Goal: Task Accomplishment & Management: Complete application form

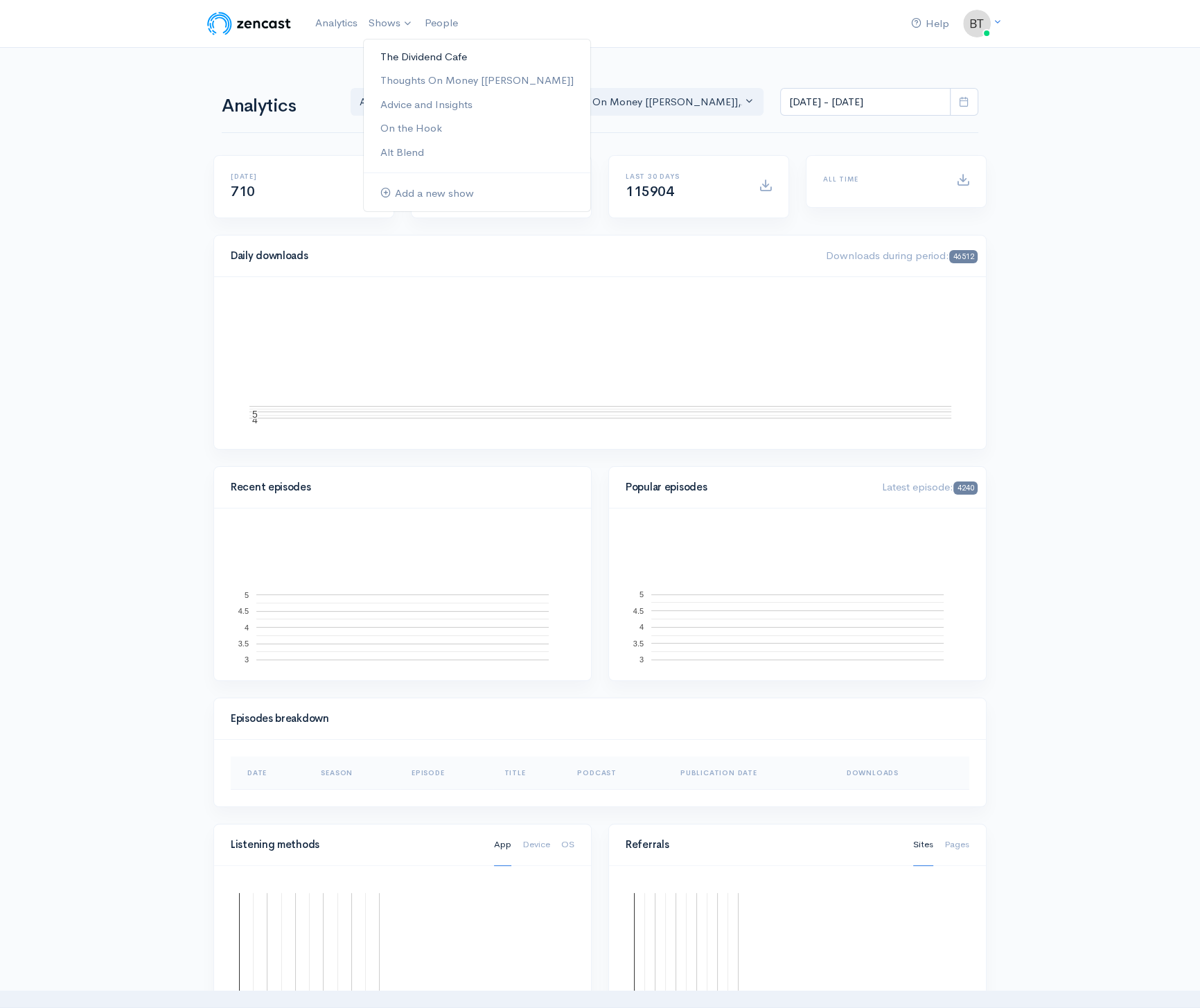
click at [395, 60] on link "The Dividend Cafe" at bounding box center [477, 57] width 227 height 25
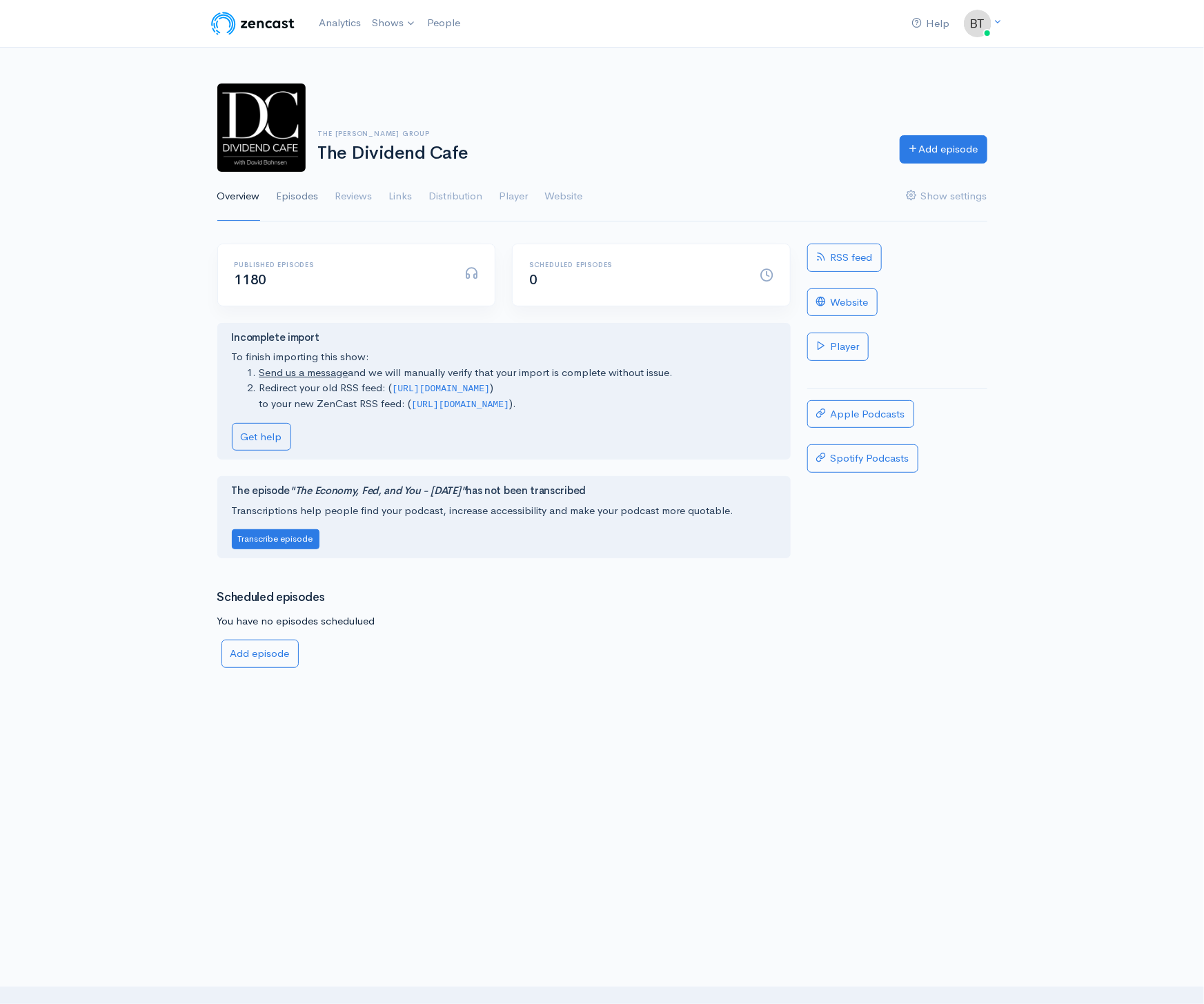
click at [302, 200] on link "Episodes" at bounding box center [298, 197] width 42 height 50
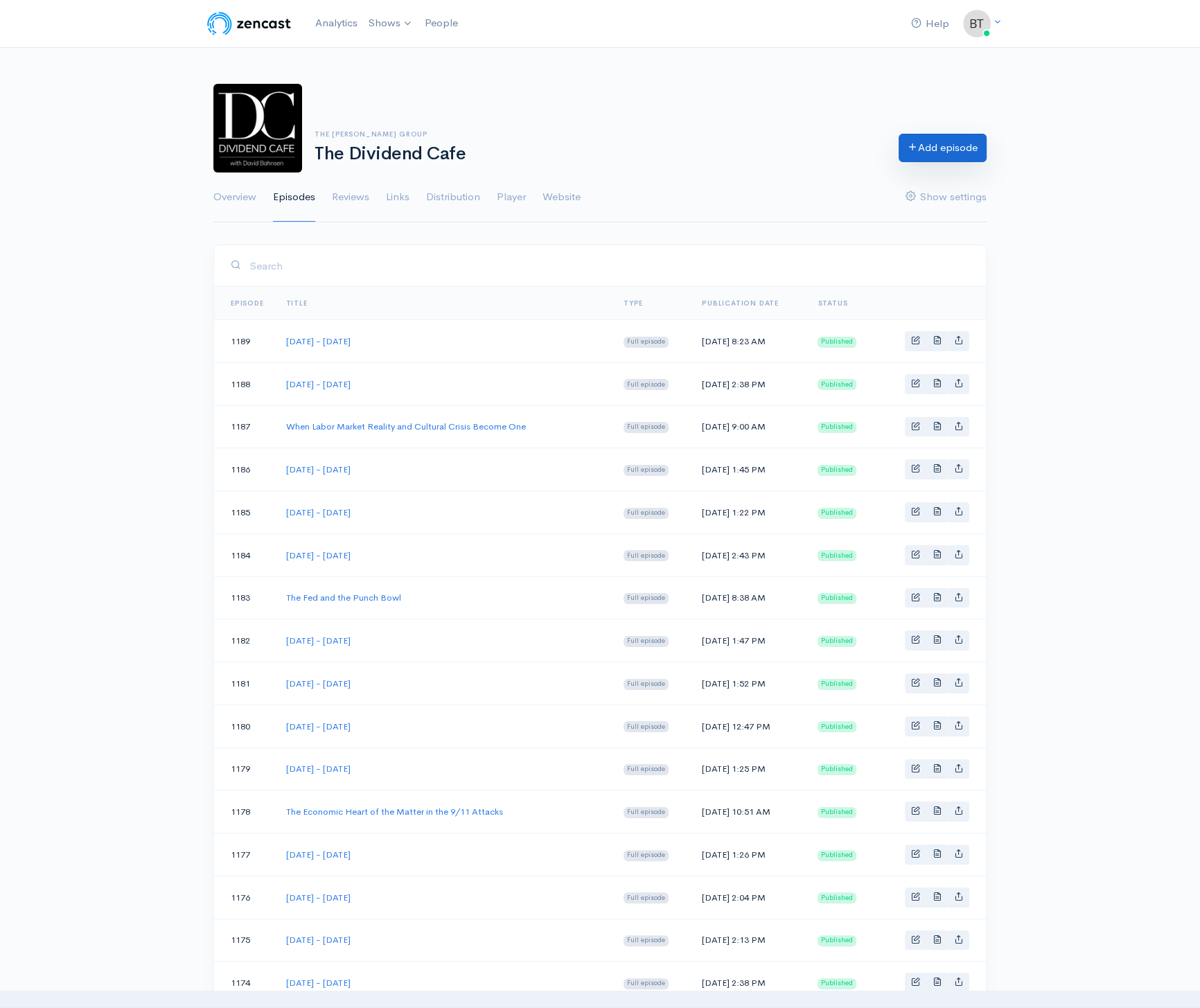
click at [939, 147] on link "Add episode" at bounding box center [942, 147] width 88 height 29
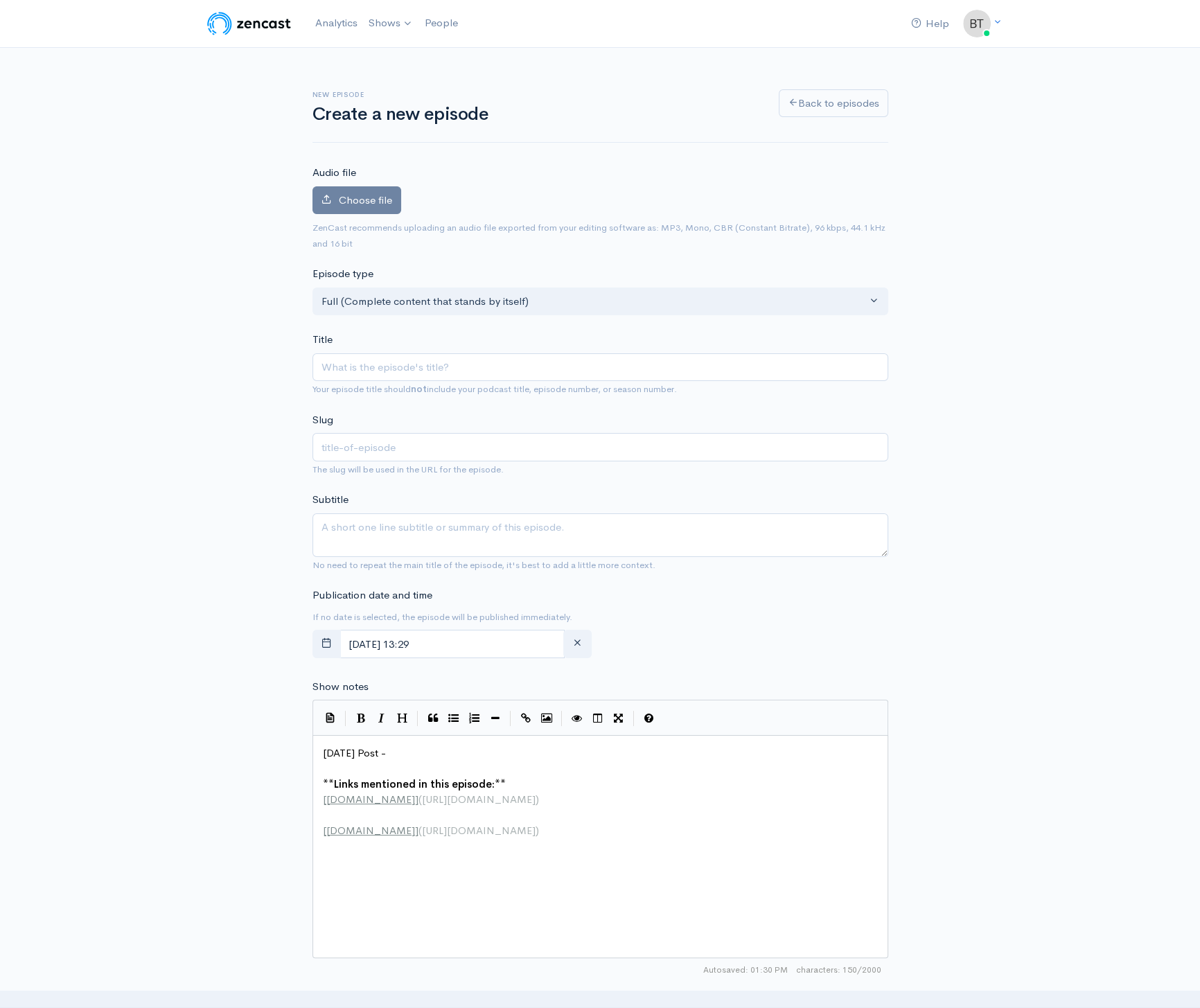
type input "T"
type input "t"
type input "Th"
type input "th"
type input "Thur"
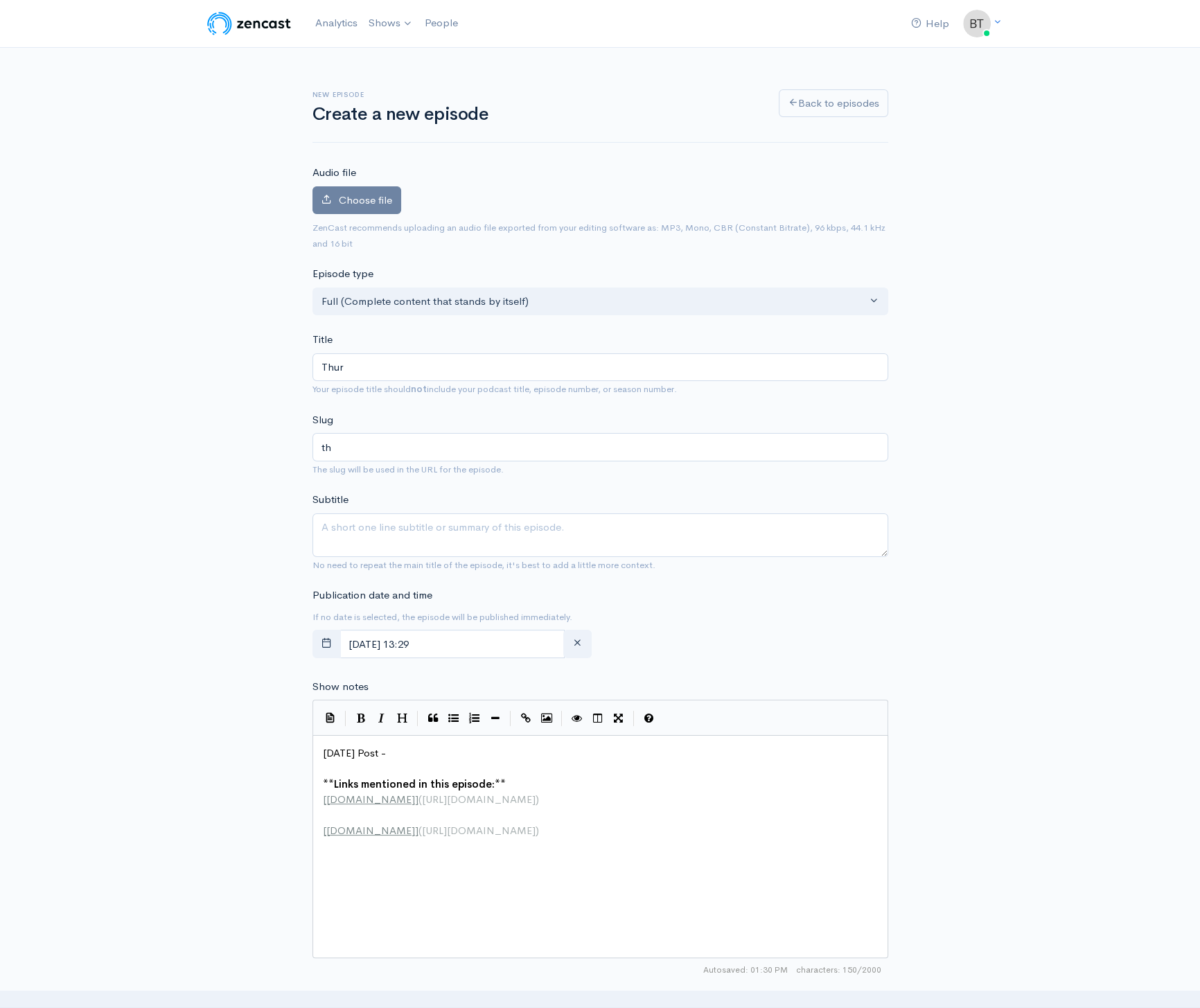
type input "thur"
type input "Thurs"
type input "thurs"
type input "Thursd"
type input "thursd"
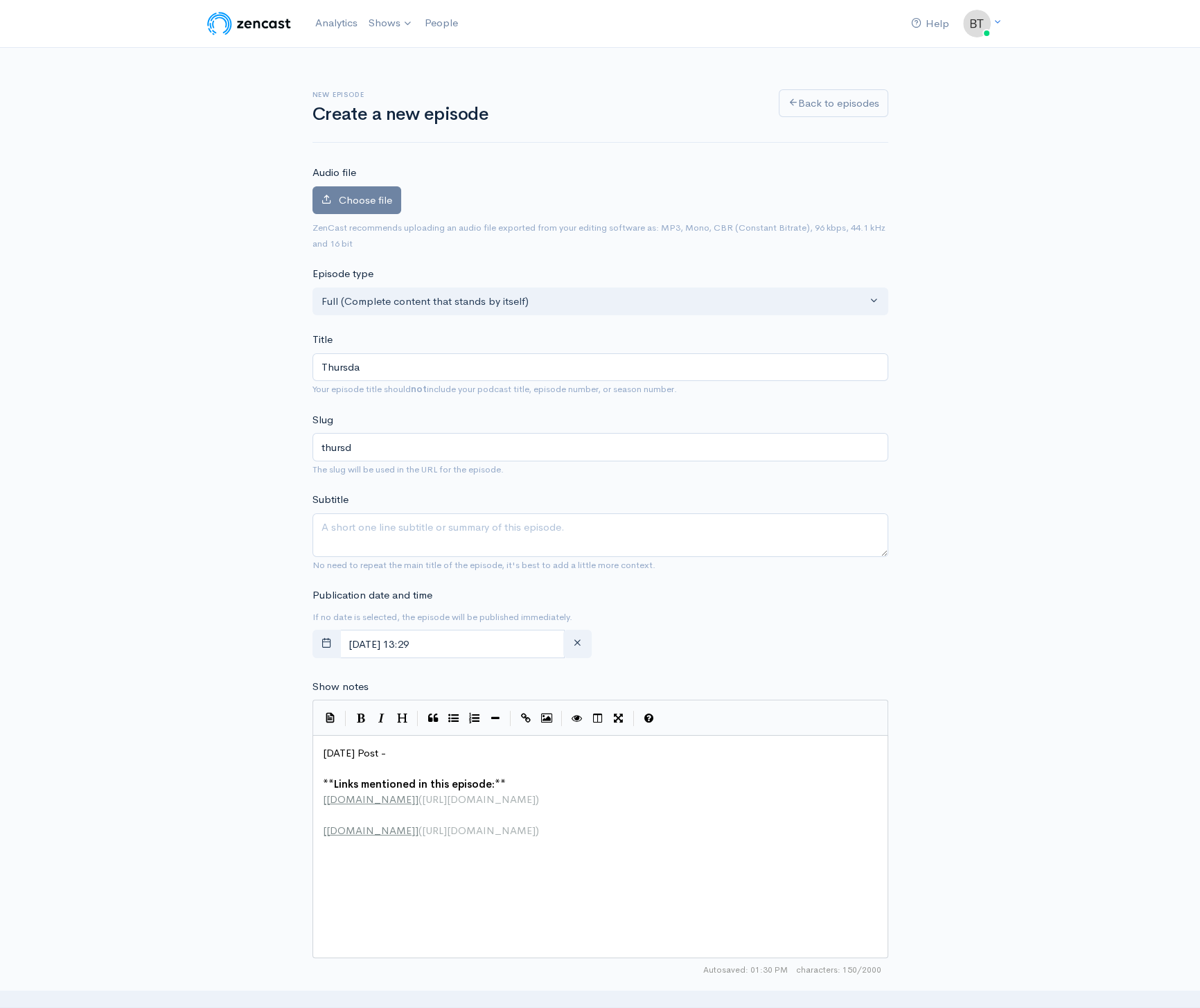
type input "[DATE]"
type input "[DATE] - O"
type input "[DATE]-o"
type input "[DATE] - Oc"
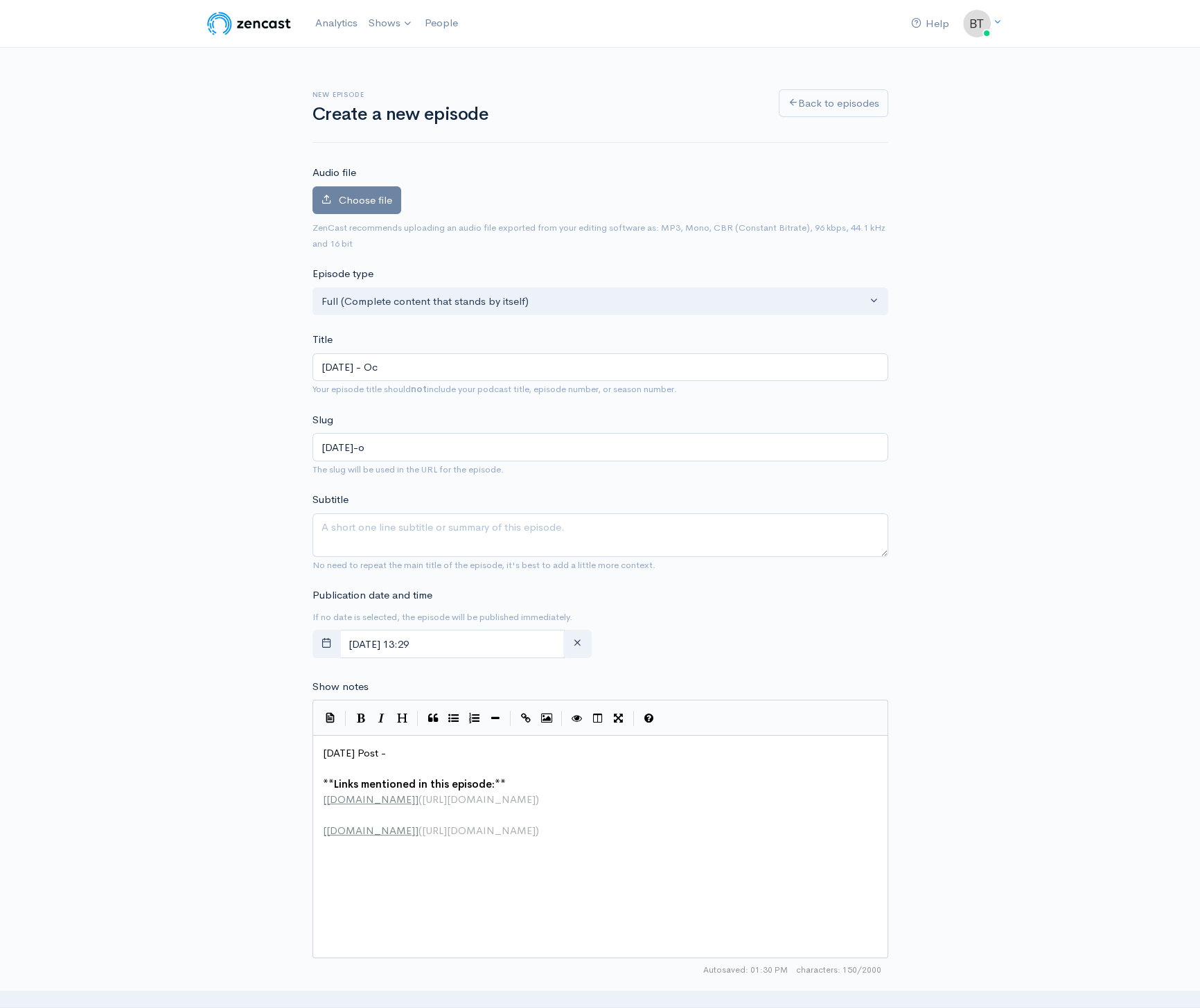
type input "[DATE]-oc"
type input "[DATE] - Oct"
type input "[DATE]-oct"
type input "[DATE] - Octo"
type input "[DATE]-octo"
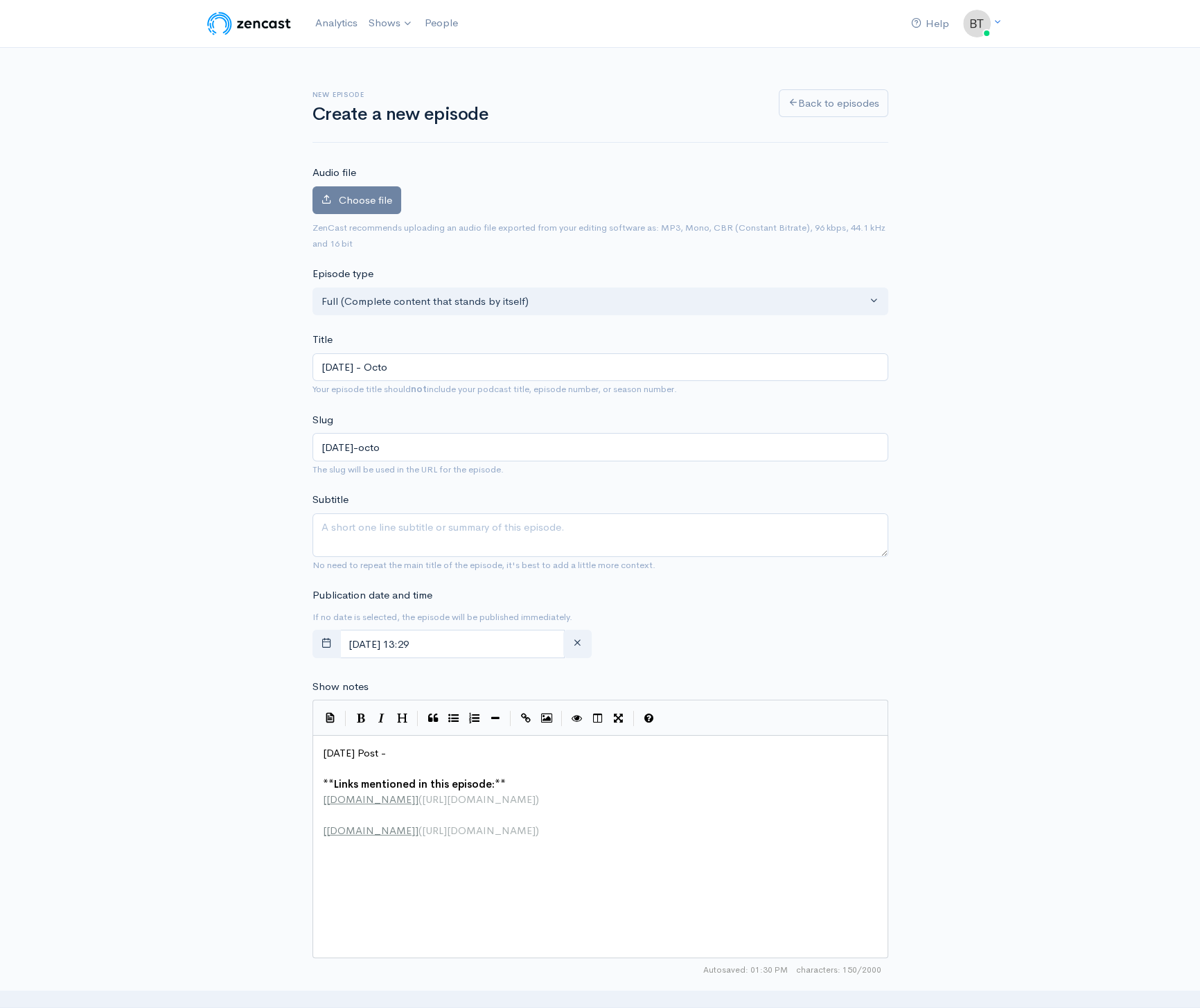
type input "[DATE] - Octob"
type input "[DATE]-octob"
type input "[DATE] - October"
type input "[DATE]-october"
type input "[DATE] - [DATE]"
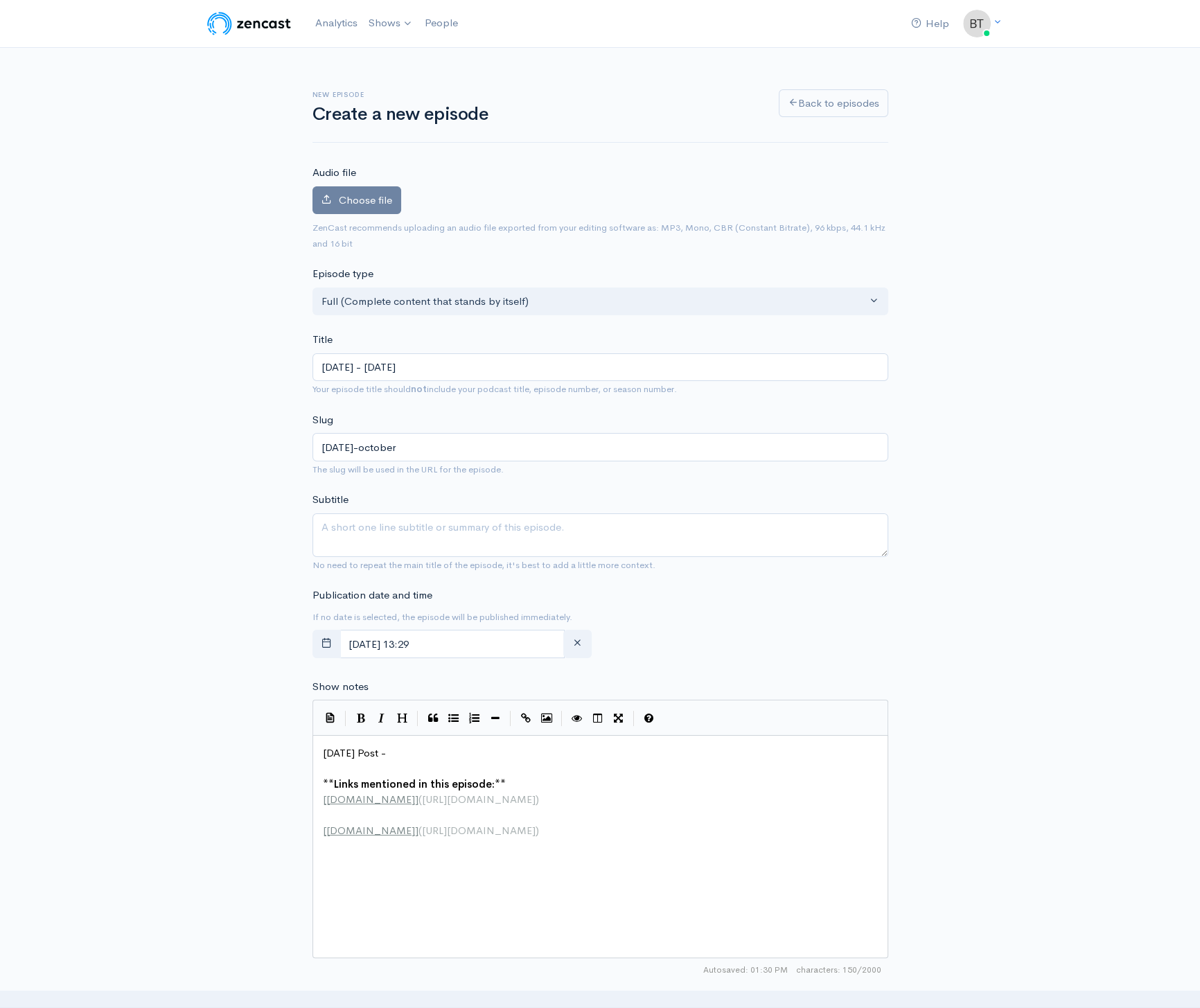
type input "[DATE]-october-2"
type input "[DATE] - [DATE], 2"
type input "[DATE]-october-2-2"
type input "[DATE] - [DATE]"
type input "[DATE]-[DATE]"
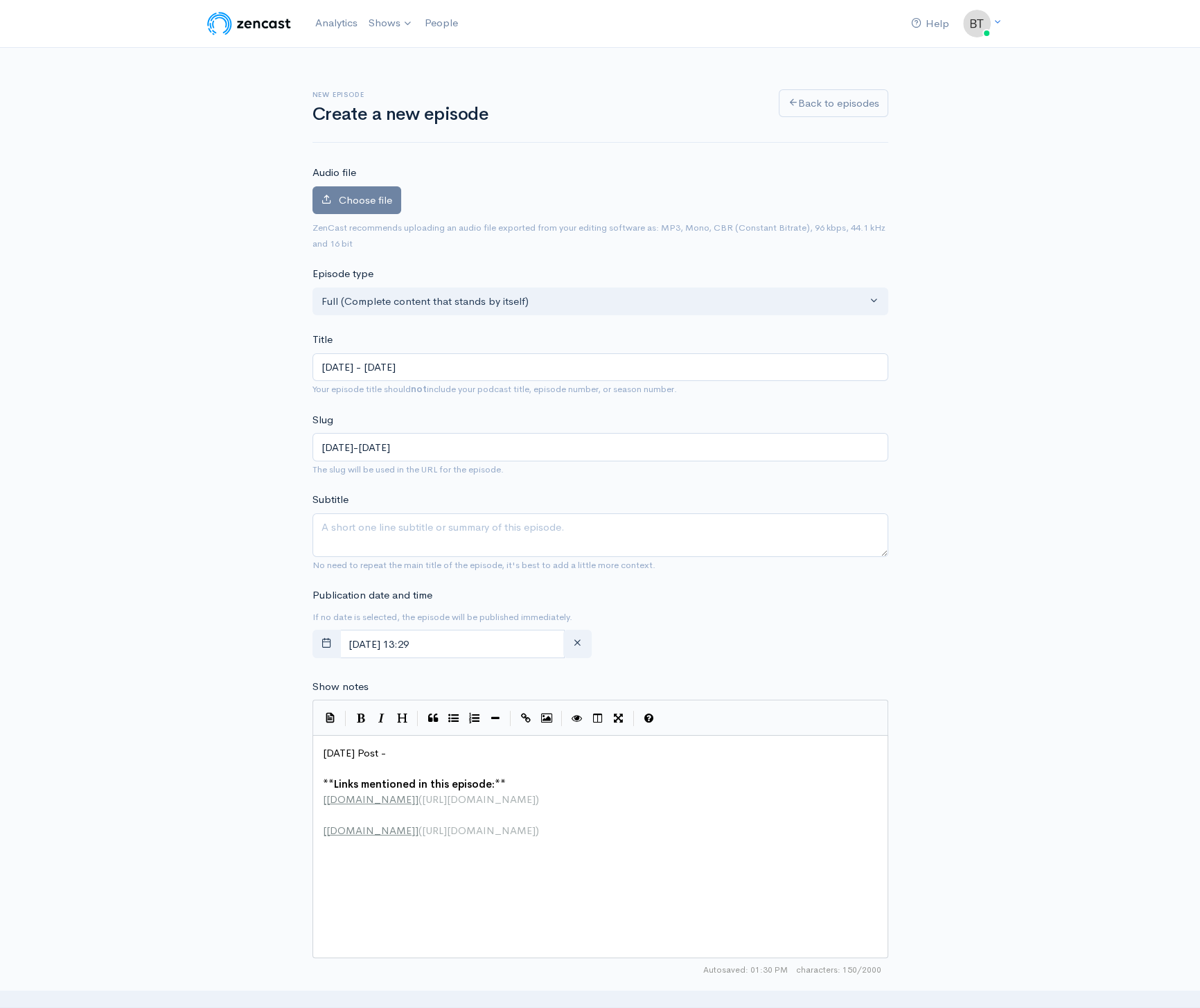
type input "[DATE] - [DATE], 220"
type input "[DATE]-[DATE]"
type input "[DATE] - [DATE]"
type input "[DATE]-[DATE]"
type input "[DATE] - [DATE], 2"
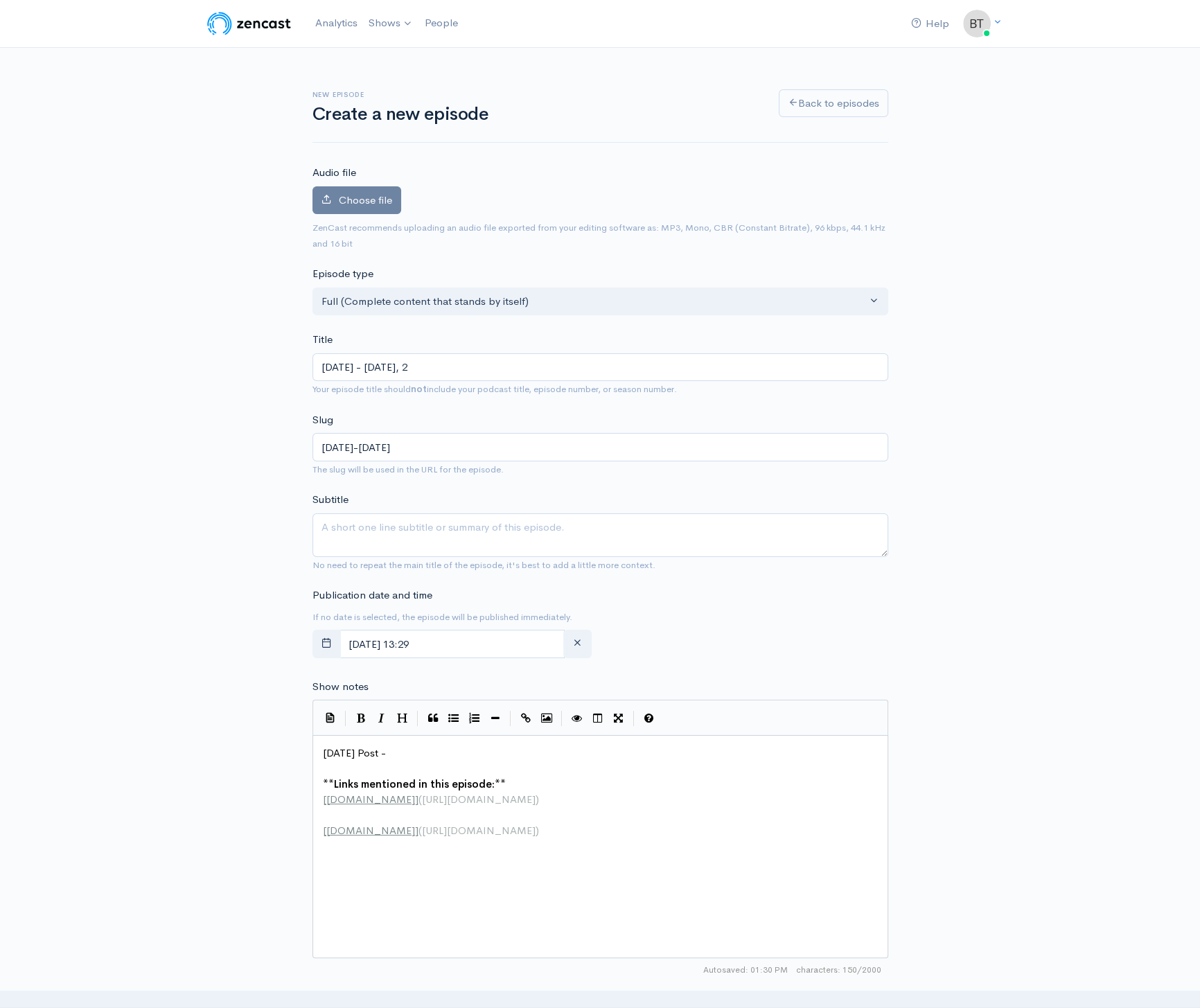
type input "[DATE]-october-2-2"
type input "[DATE] - [DATE], 2o"
type input "[DATE]-october-2-2o"
type input "[DATE] - [DATE], 2"
type input "[DATE]-october-2-2"
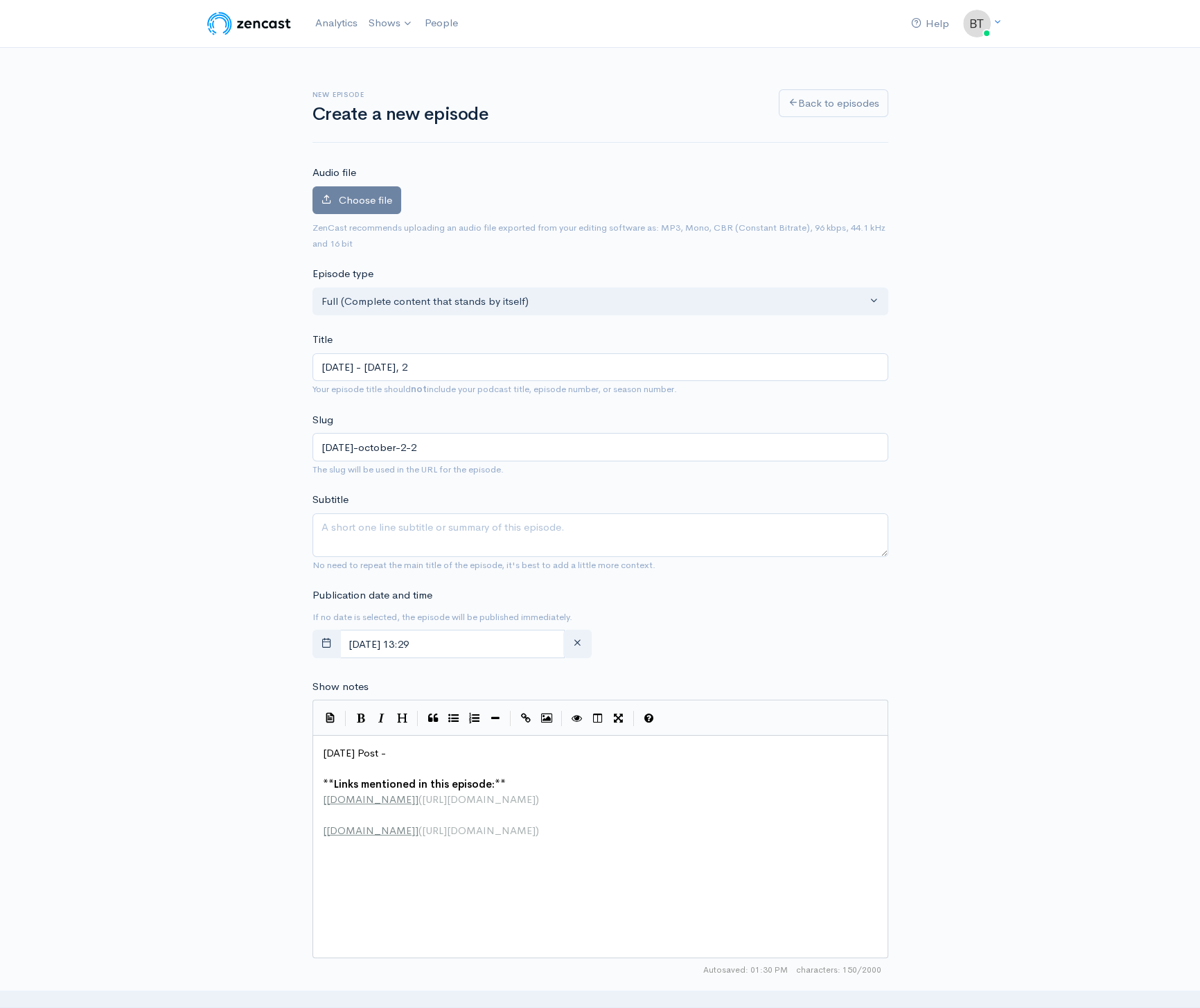
type input "[DATE] - [DATE]"
type input "[DATE]-[DATE]"
type input "[DATE] - [DATE], 202"
type input "[DATE]-[DATE]"
type input "[DATE] - [DATE]"
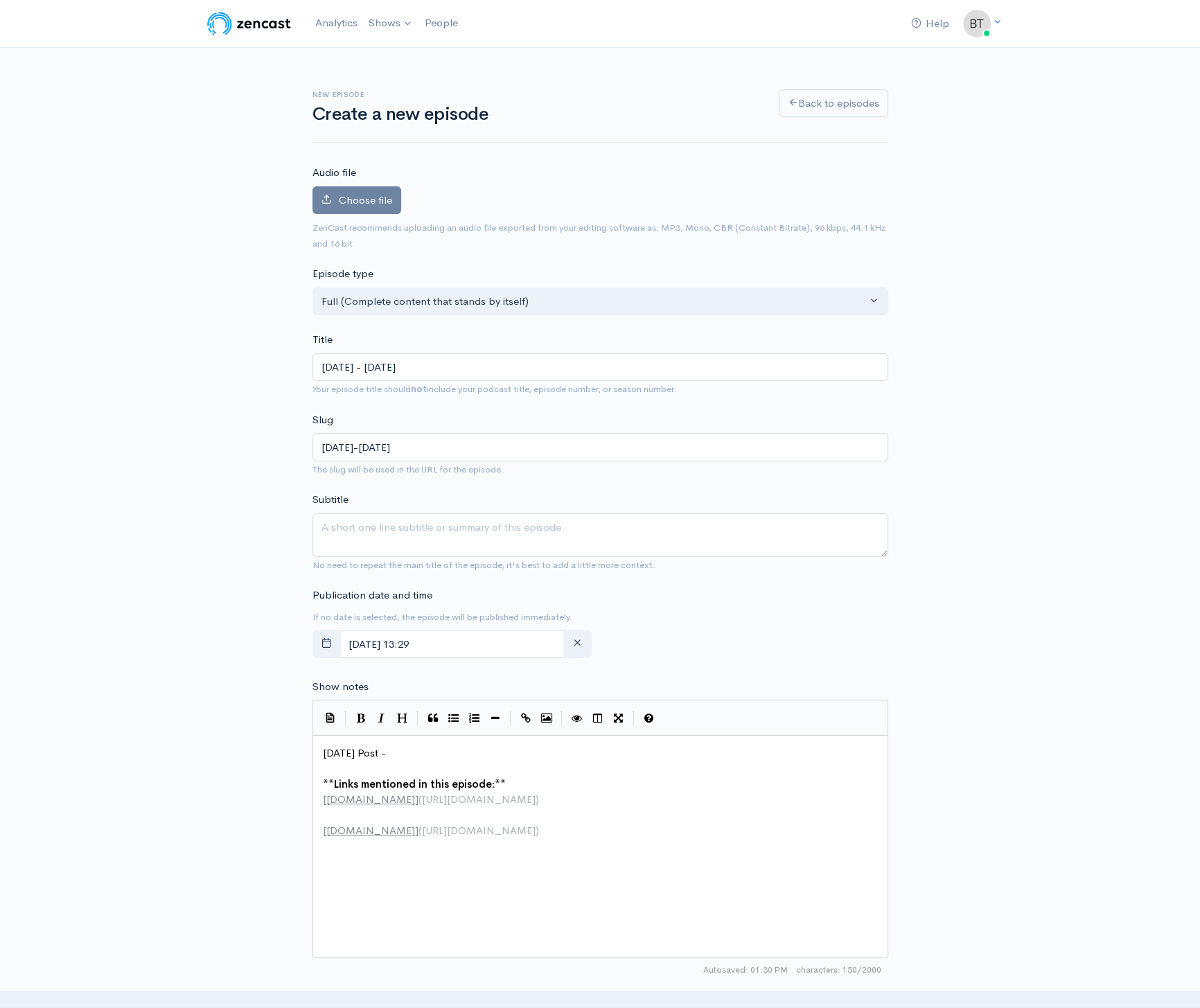
type input "[DATE]-[DATE]"
type input "[DATE] - [DATE]"
type textarea "[DATE] Post -"
drag, startPoint x: 398, startPoint y: 761, endPoint x: 286, endPoint y: 759, distance: 112.0
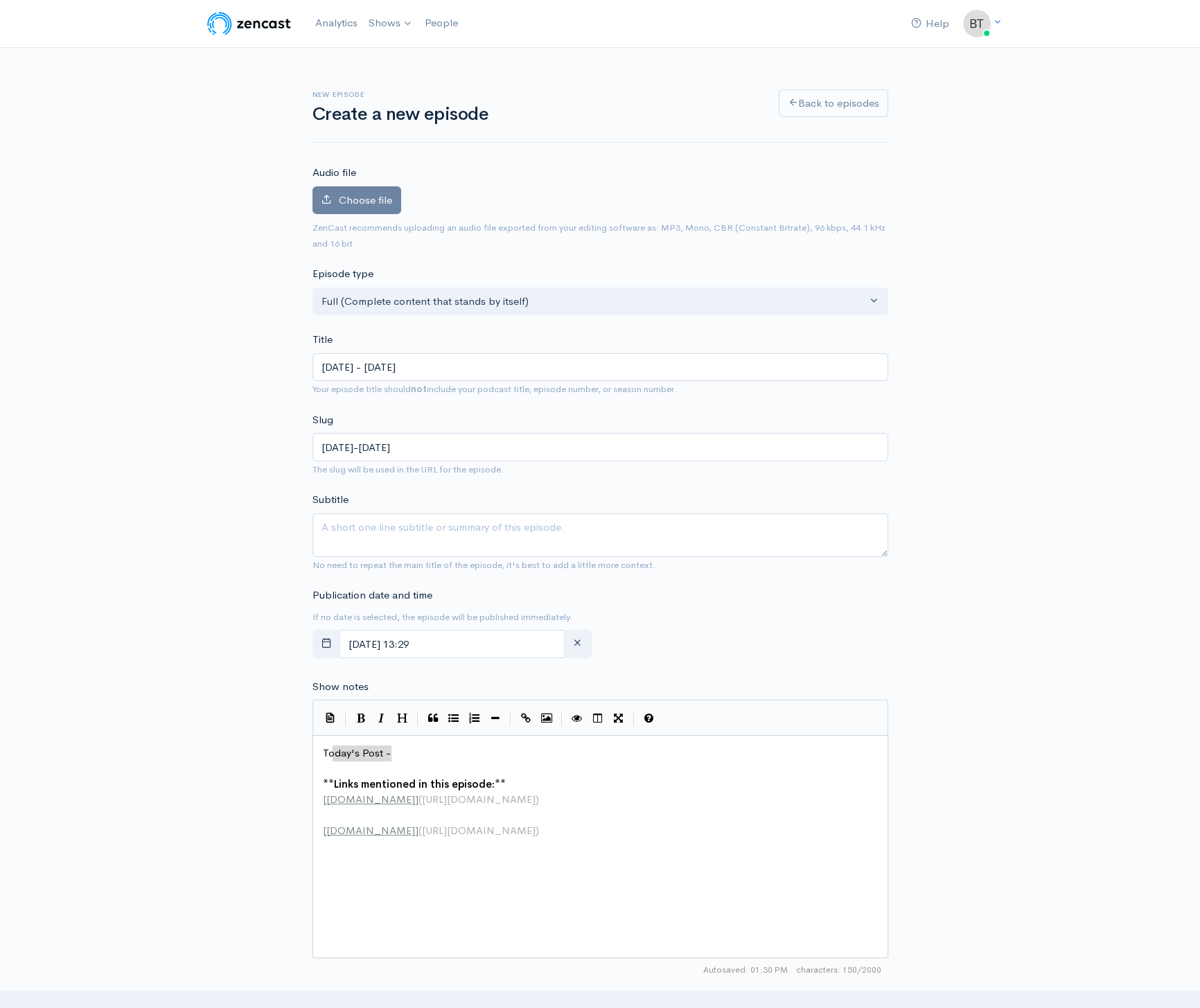
type textarea "[DATE] Post -"
drag, startPoint x: 407, startPoint y: 751, endPoint x: 308, endPoint y: 747, distance: 99.1
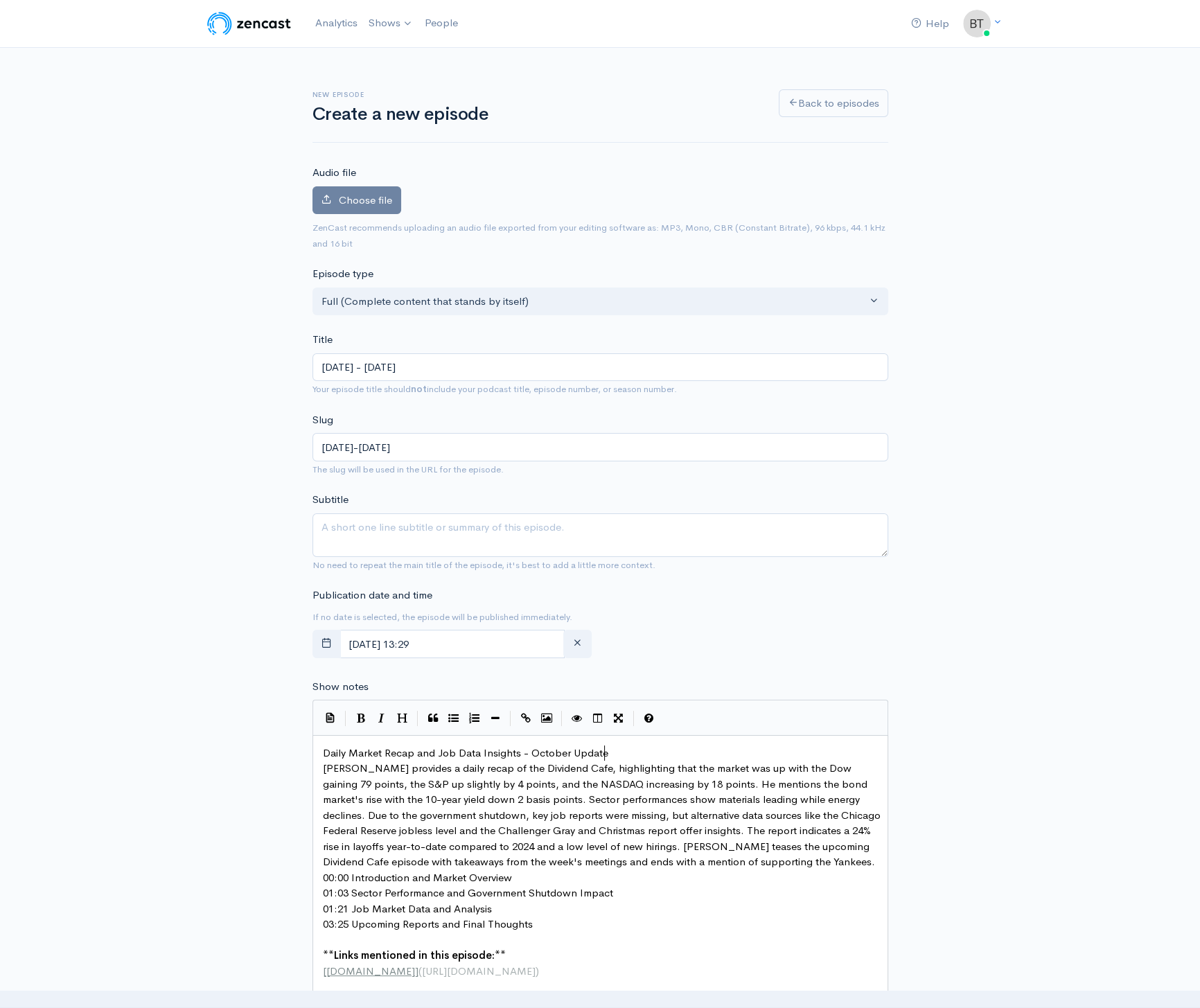
click at [648, 755] on pre "Daily Market Recap and Job Data Insights - October Update" at bounding box center [605, 753] width 570 height 16
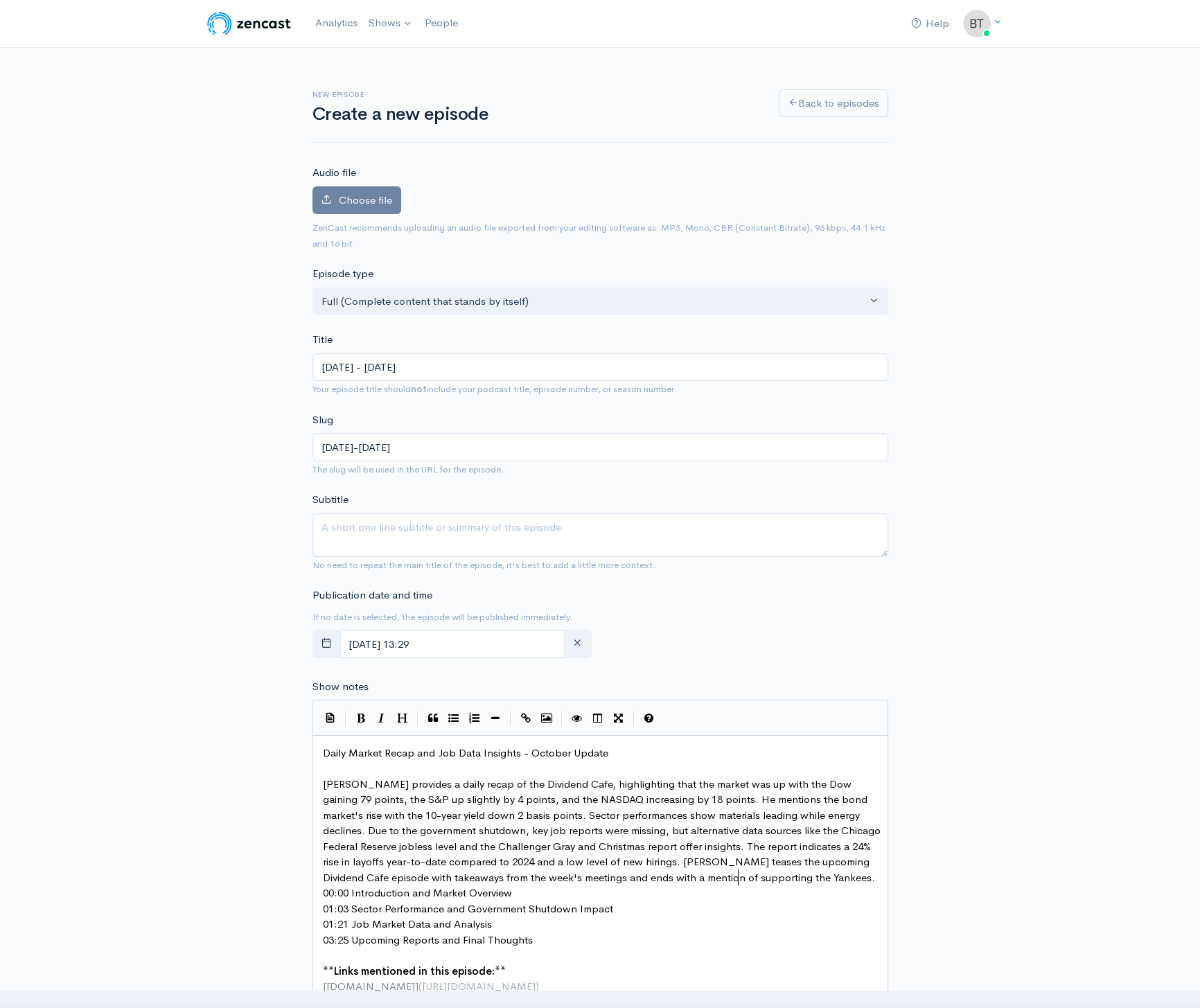
click at [771, 873] on pre "[PERSON_NAME] provides a daily recap of the Dividend Cafe, highlighting that th…" at bounding box center [605, 831] width 570 height 110
click at [528, 906] on pre "00:00 Introduction and Market Overview" at bounding box center [605, 908] width 570 height 16
click at [627, 942] on pre "01:03 Sector Performance and Government Shutdown Impact" at bounding box center [605, 939] width 570 height 16
click at [496, 974] on pre "01:21 Job Market Data and Analysis" at bounding box center [605, 971] width 570 height 16
click at [380, 784] on span "[PERSON_NAME] provides a daily recap of the Dividend Cafe, highlighting that th…" at bounding box center [603, 830] width 560 height 106
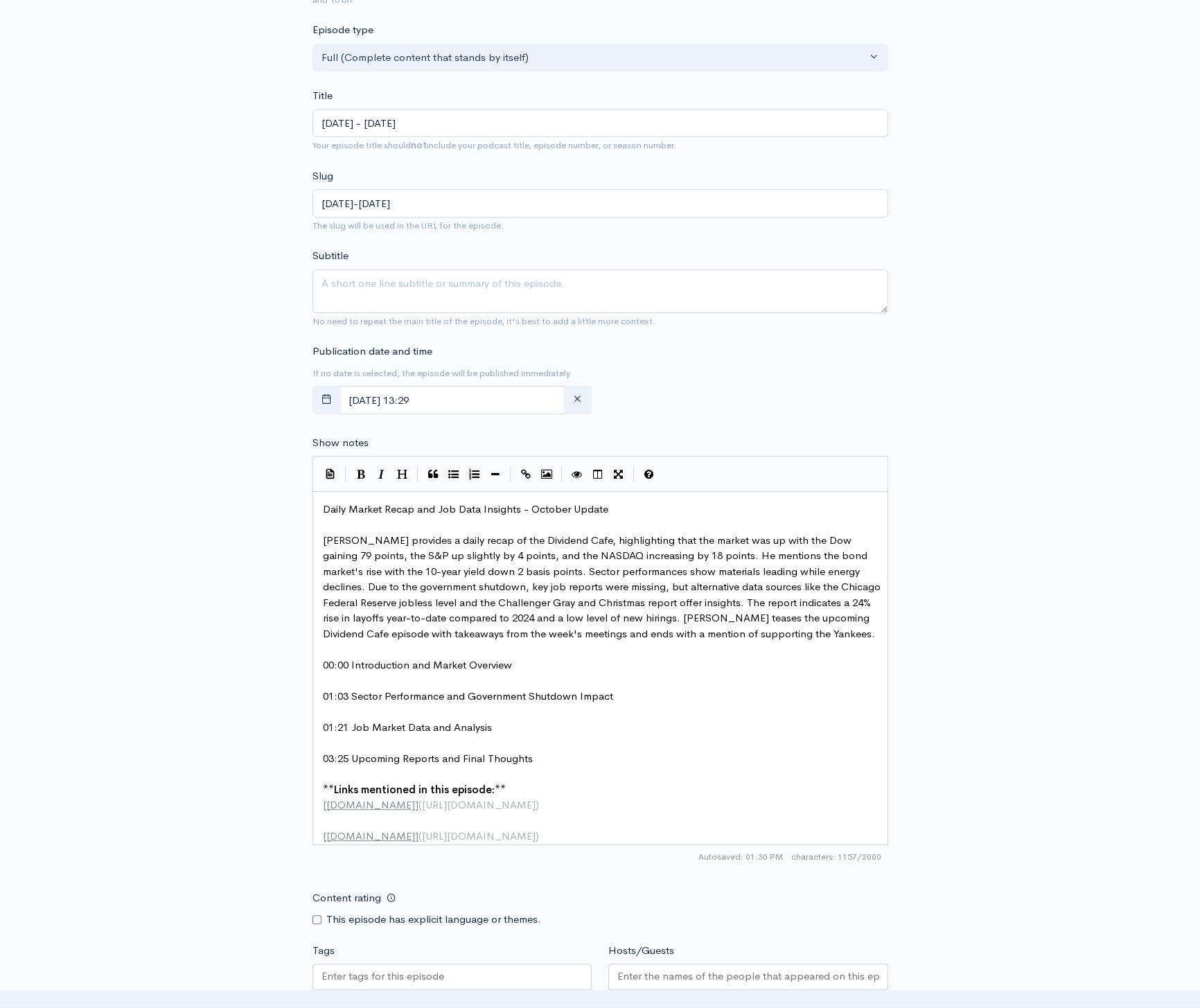
scroll to position [271, 0]
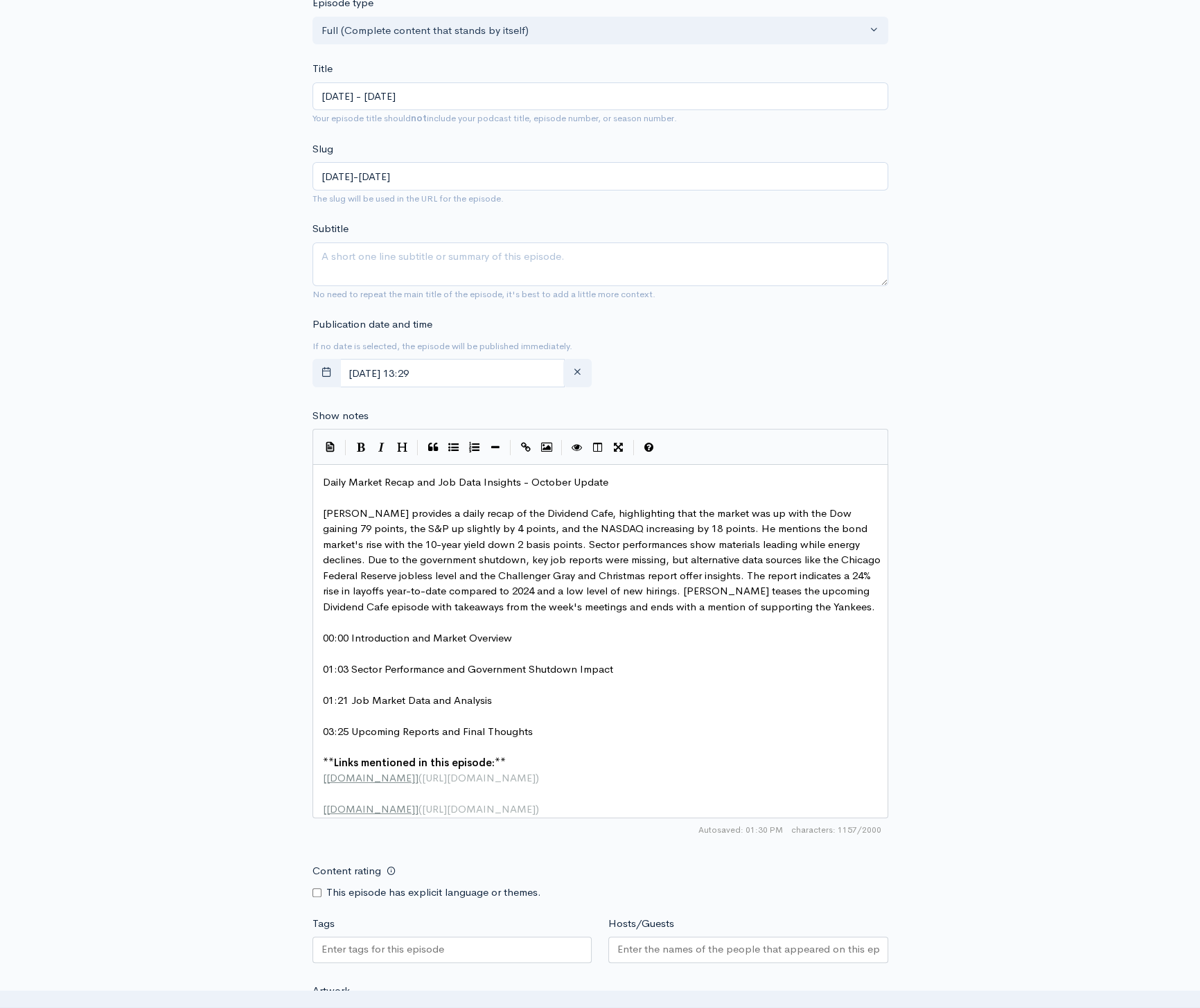
type textarea "ahnsen"
click at [695, 957] on input "Hosts/Guests" at bounding box center [749, 948] width 262 height 16
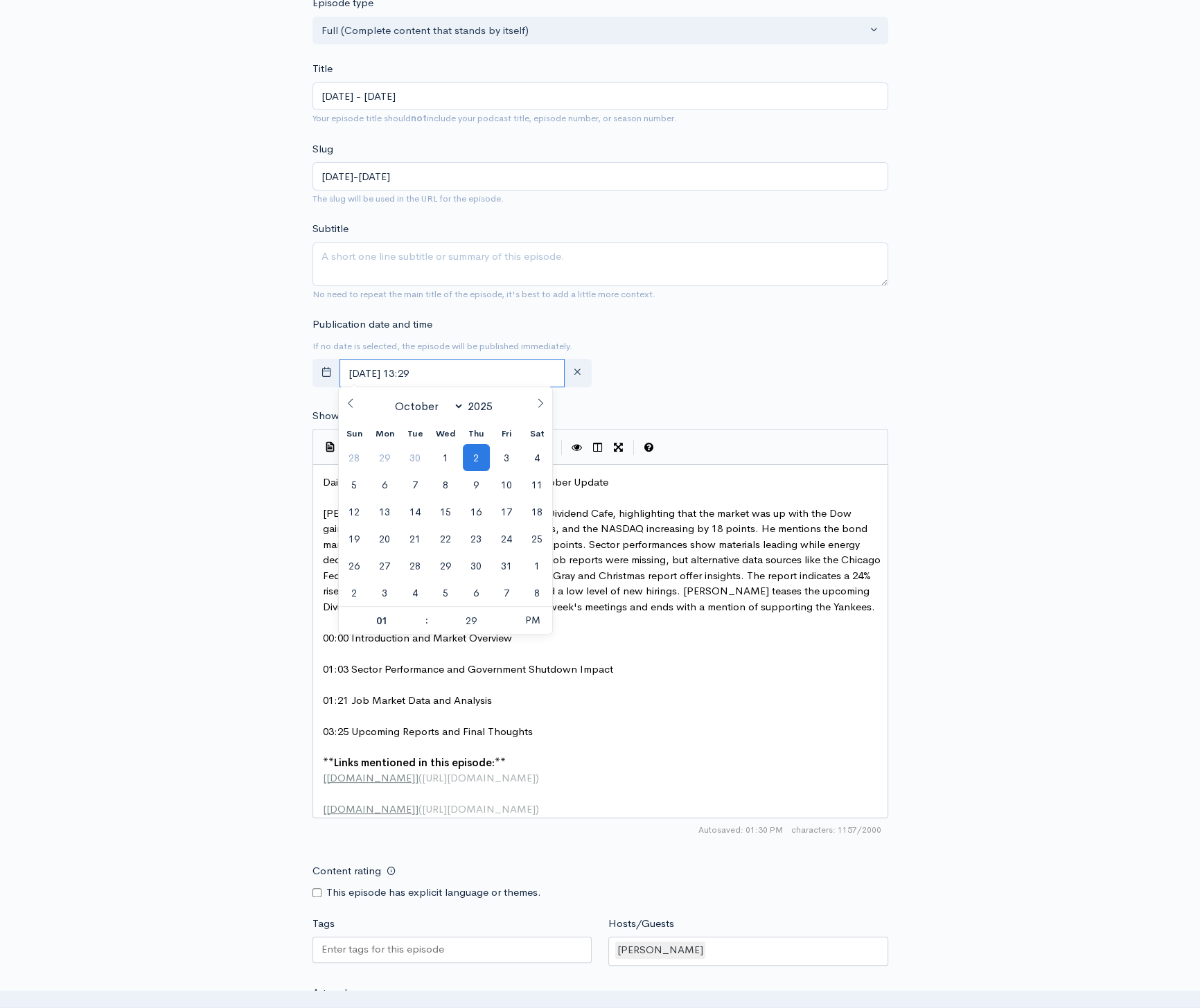
click at [482, 377] on input "[DATE] 13:29" at bounding box center [452, 373] width 226 height 29
click at [502, 454] on span "3" at bounding box center [506, 457] width 27 height 27
type input "[DATE] 13:29"
click at [654, 482] on pre "Daily Market Recap and Job Data Insights - October Update" at bounding box center [605, 481] width 570 height 16
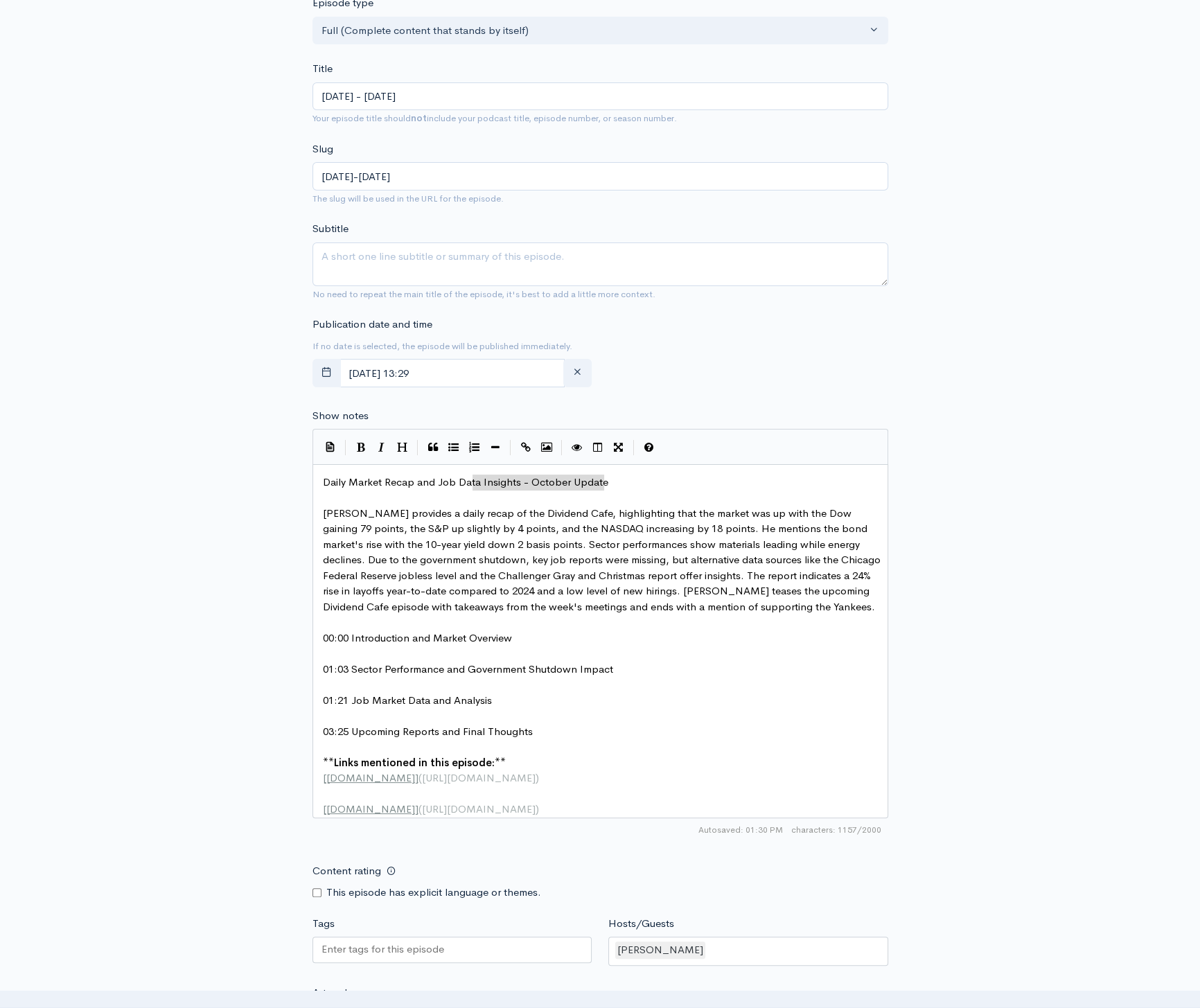
type textarea "Daily Market Recap and Job Data Insights - October Update"
drag, startPoint x: 611, startPoint y: 483, endPoint x: 249, endPoint y: 469, distance: 362.3
click at [406, 262] on textarea "Subtitle" at bounding box center [600, 264] width 576 height 43
paste textarea "Daily Market Recap and Job Data Insights - October Update"
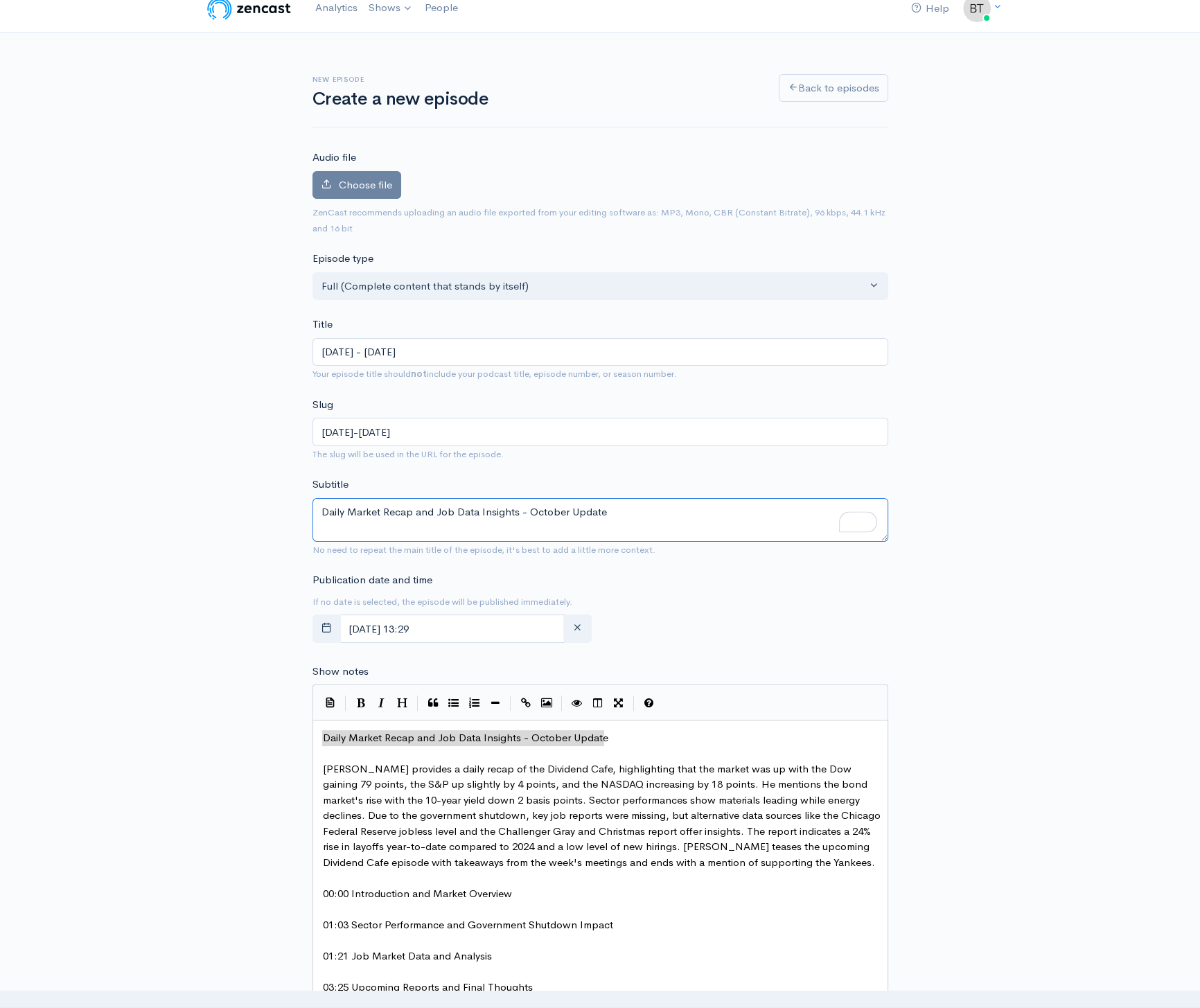
scroll to position [24, 0]
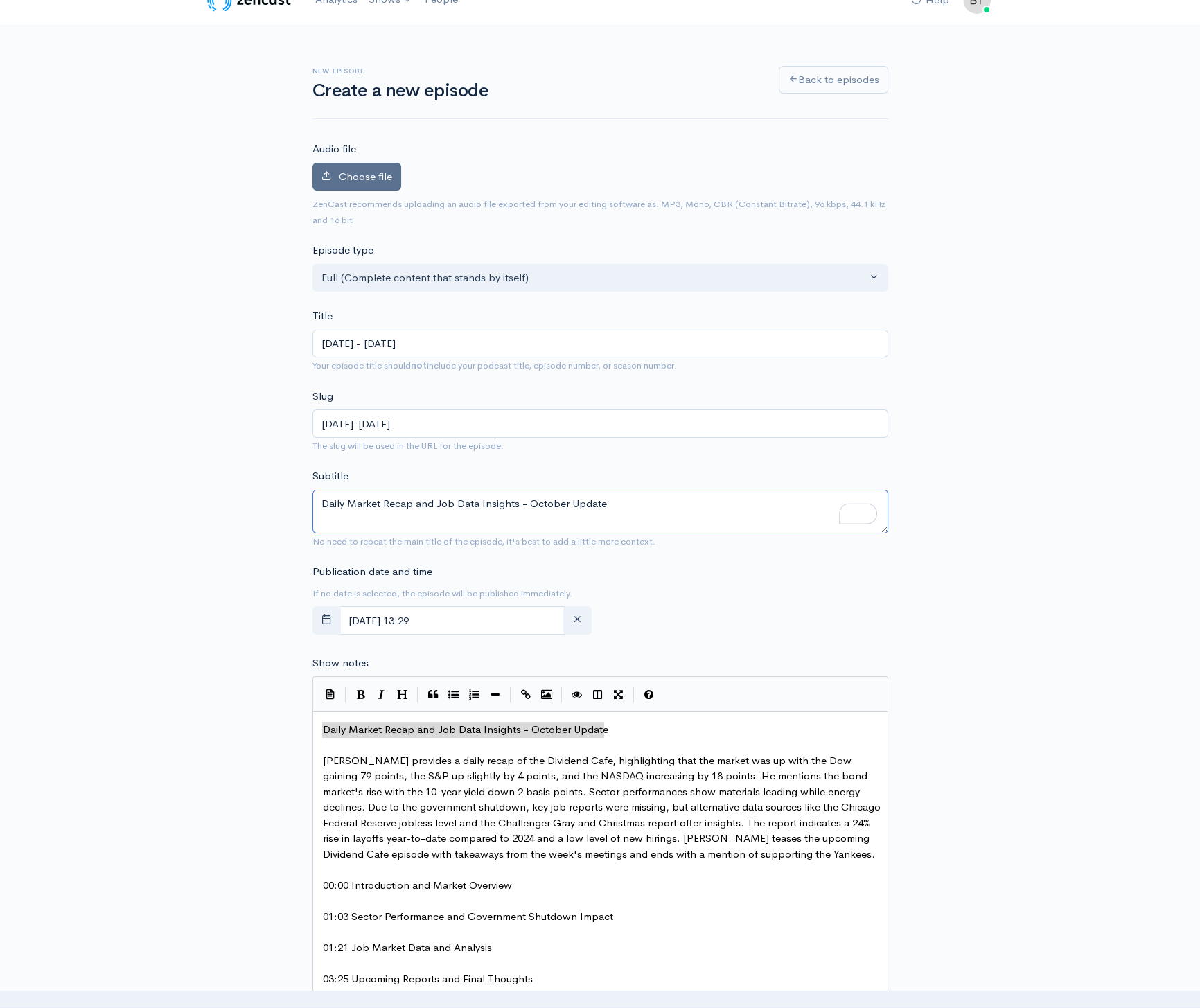
type textarea "Daily Market Recap and Job Data Insights - October Update"
click at [344, 174] on span "Choose file" at bounding box center [365, 176] width 53 height 13
click at [0, 0] on input "Choose file" at bounding box center [0, 0] width 0 height 0
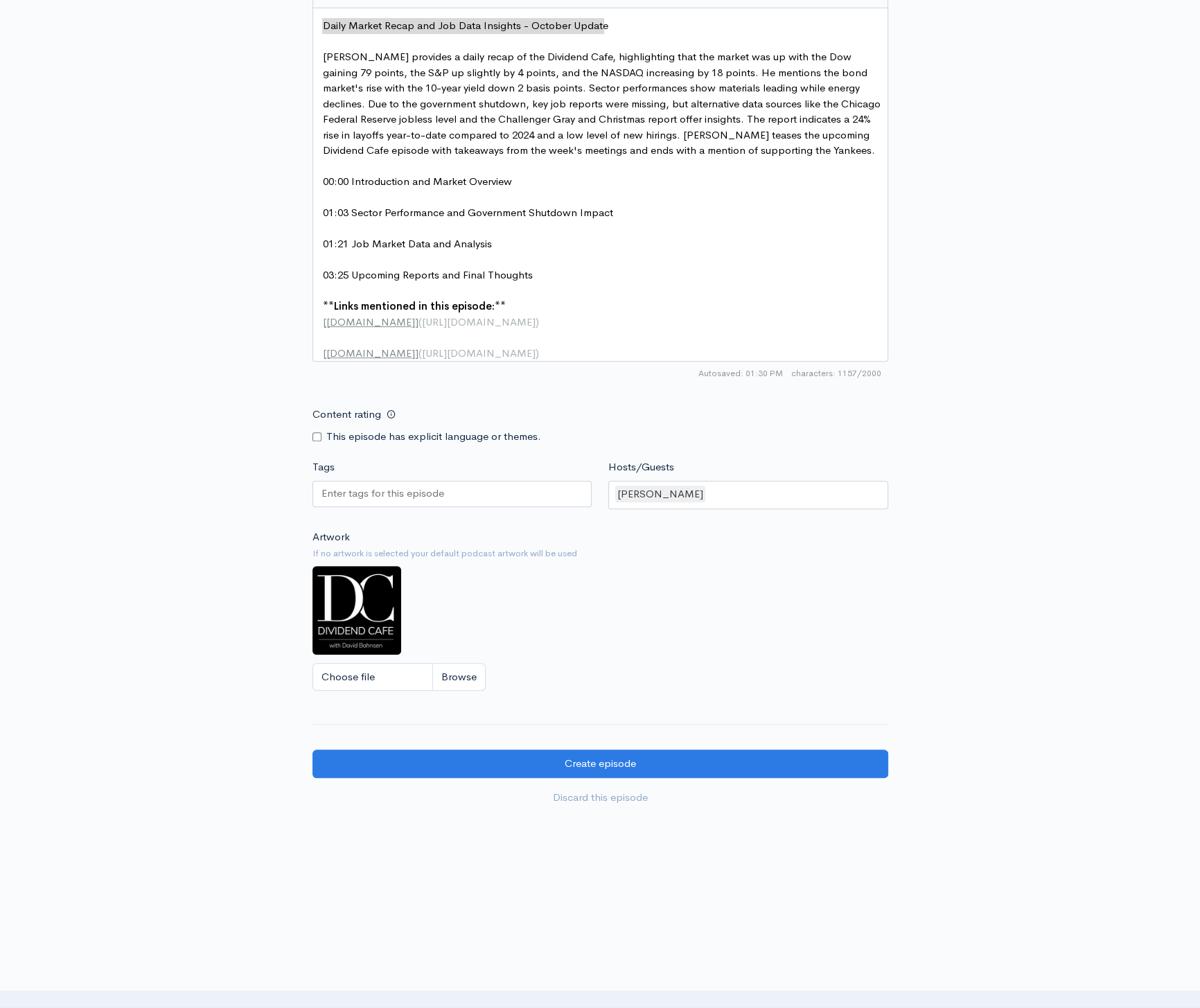
scroll to position [813, 0]
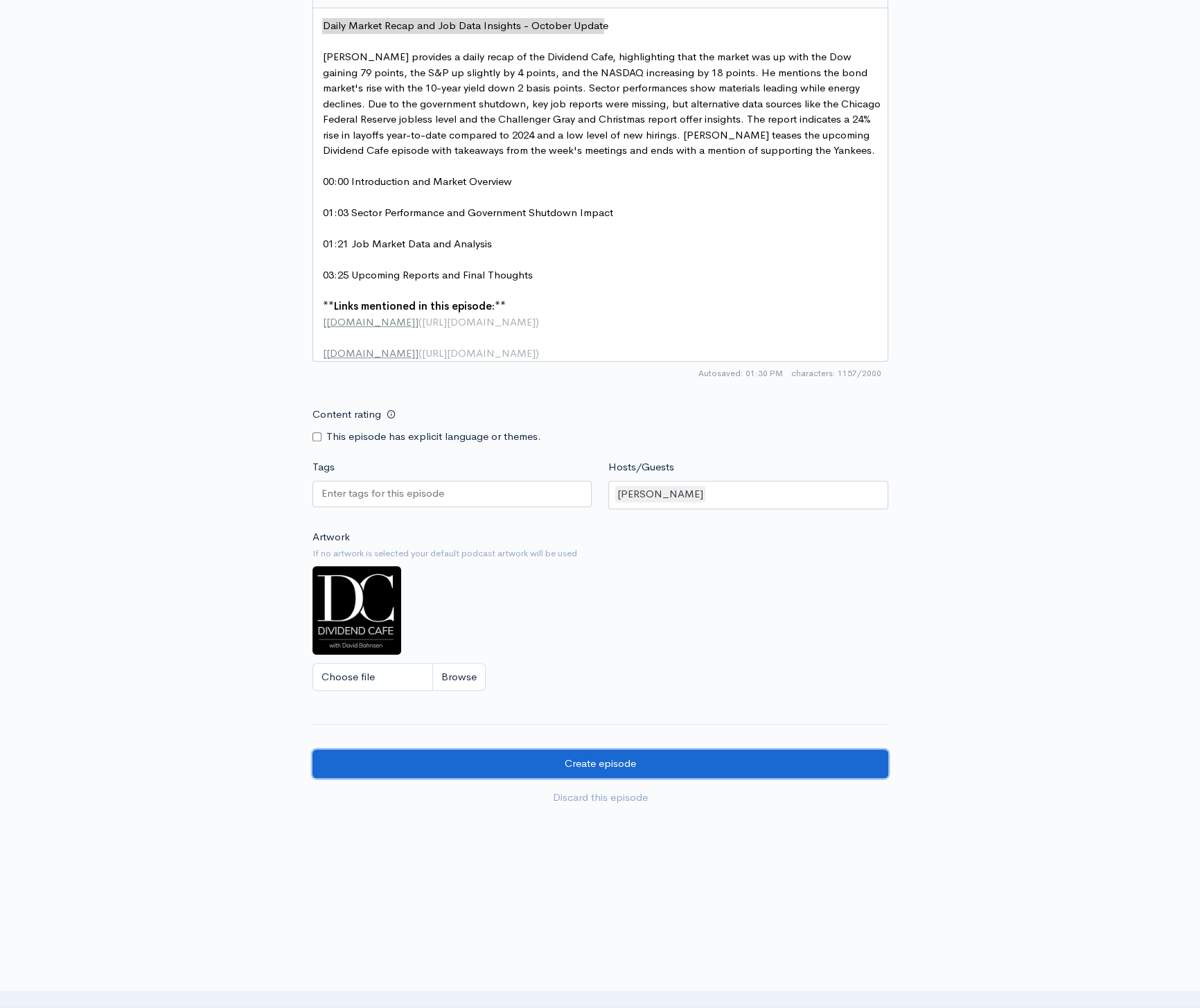
click at [681, 766] on input "Create episode" at bounding box center [600, 763] width 576 height 29
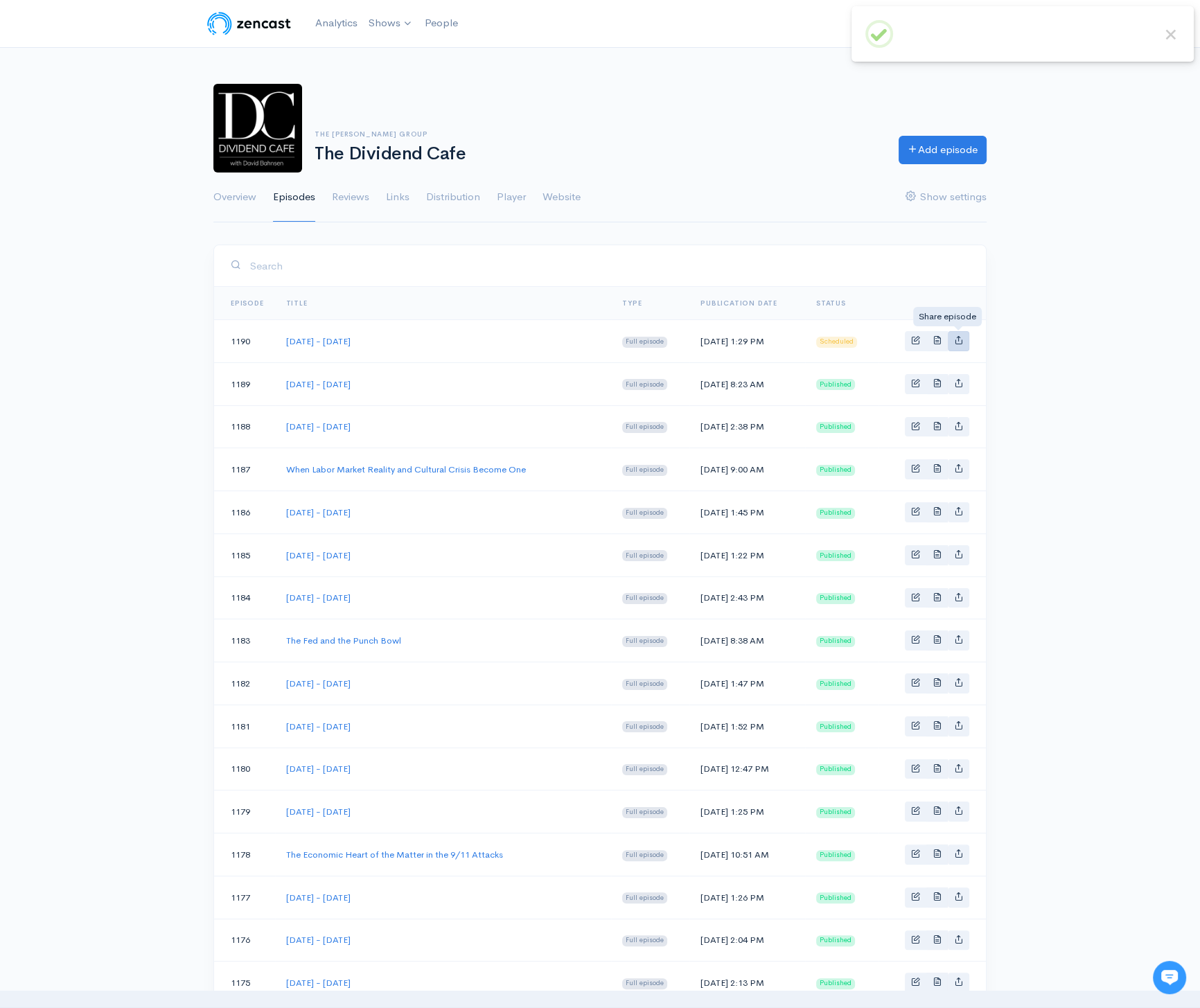
click at [961, 341] on icon "Basic example" at bounding box center [958, 339] width 9 height 9
type input "[URL][DOMAIN_NAME][DATE][DATE]"
type input "[URL][DOMAIN_NAME][DOMAIN_NAME]"
type input "<iframe src='[URL][DOMAIN_NAME]' width='100%' height='190' frameborder='0' scro…"
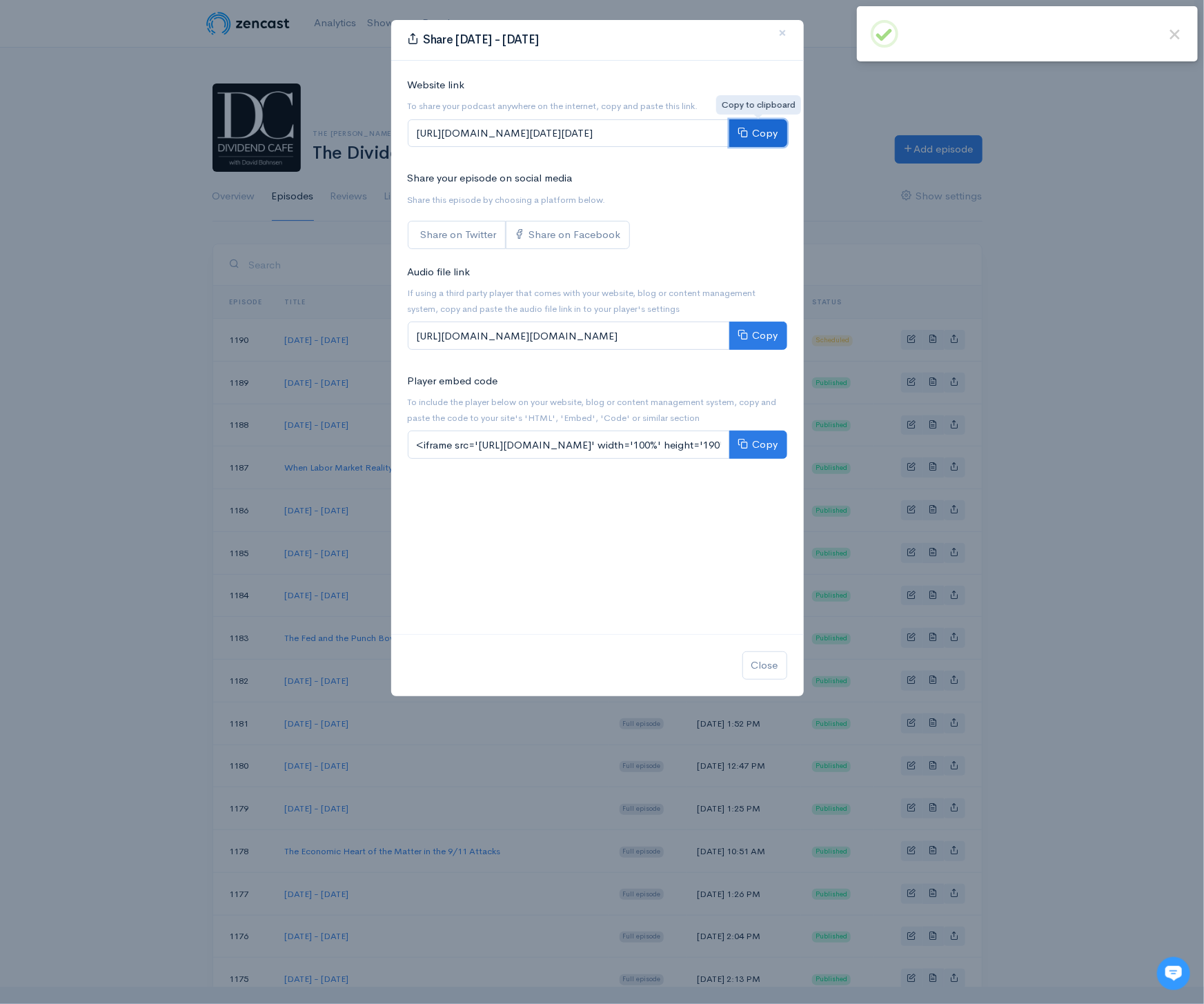
click at [761, 127] on button "Copy" at bounding box center [758, 133] width 58 height 29
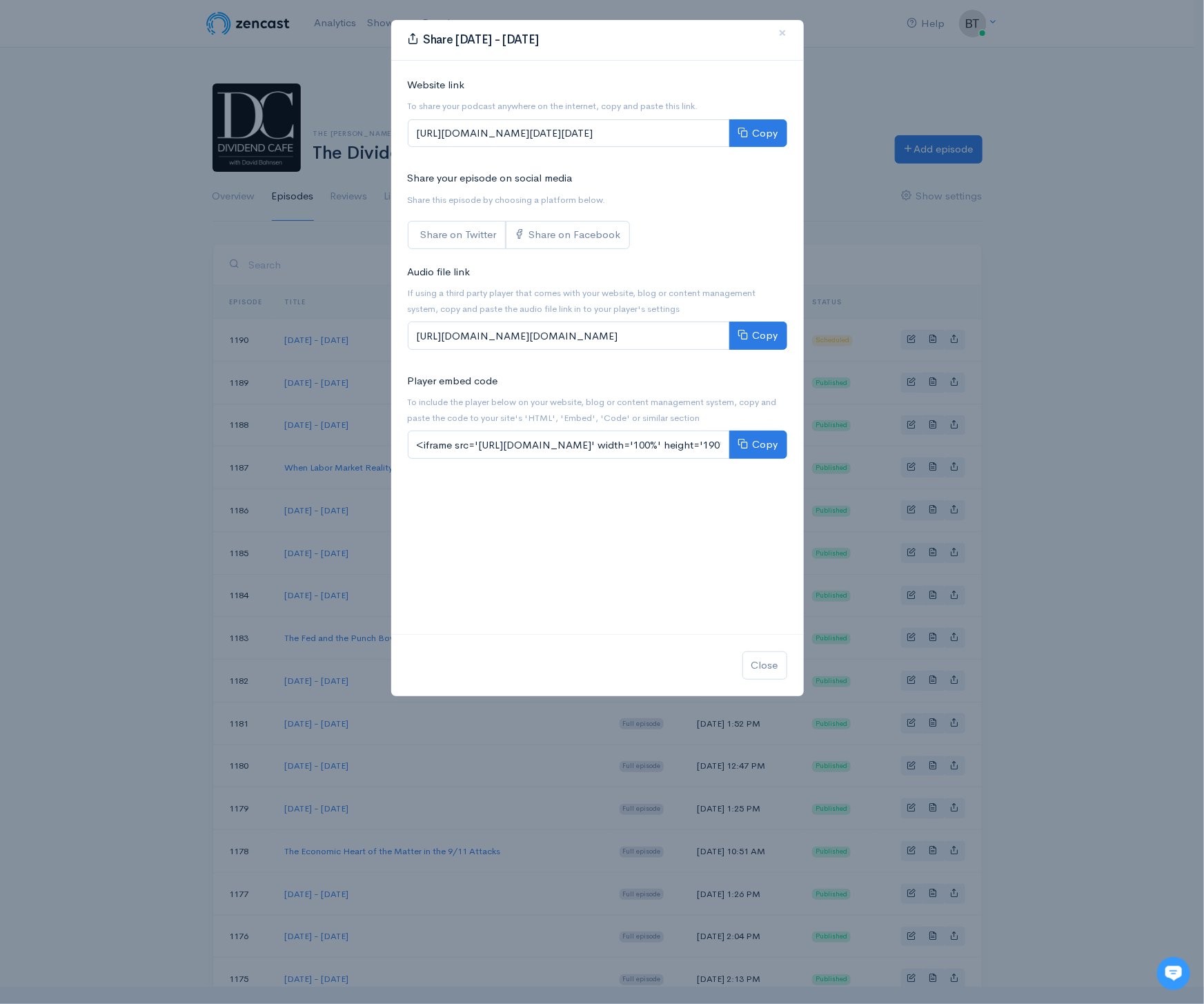
click at [1100, 132] on div "Share Thursday - October 2, 2025 × Website link To share your podcast anywhere …" at bounding box center [602, 502] width 1204 height 1004
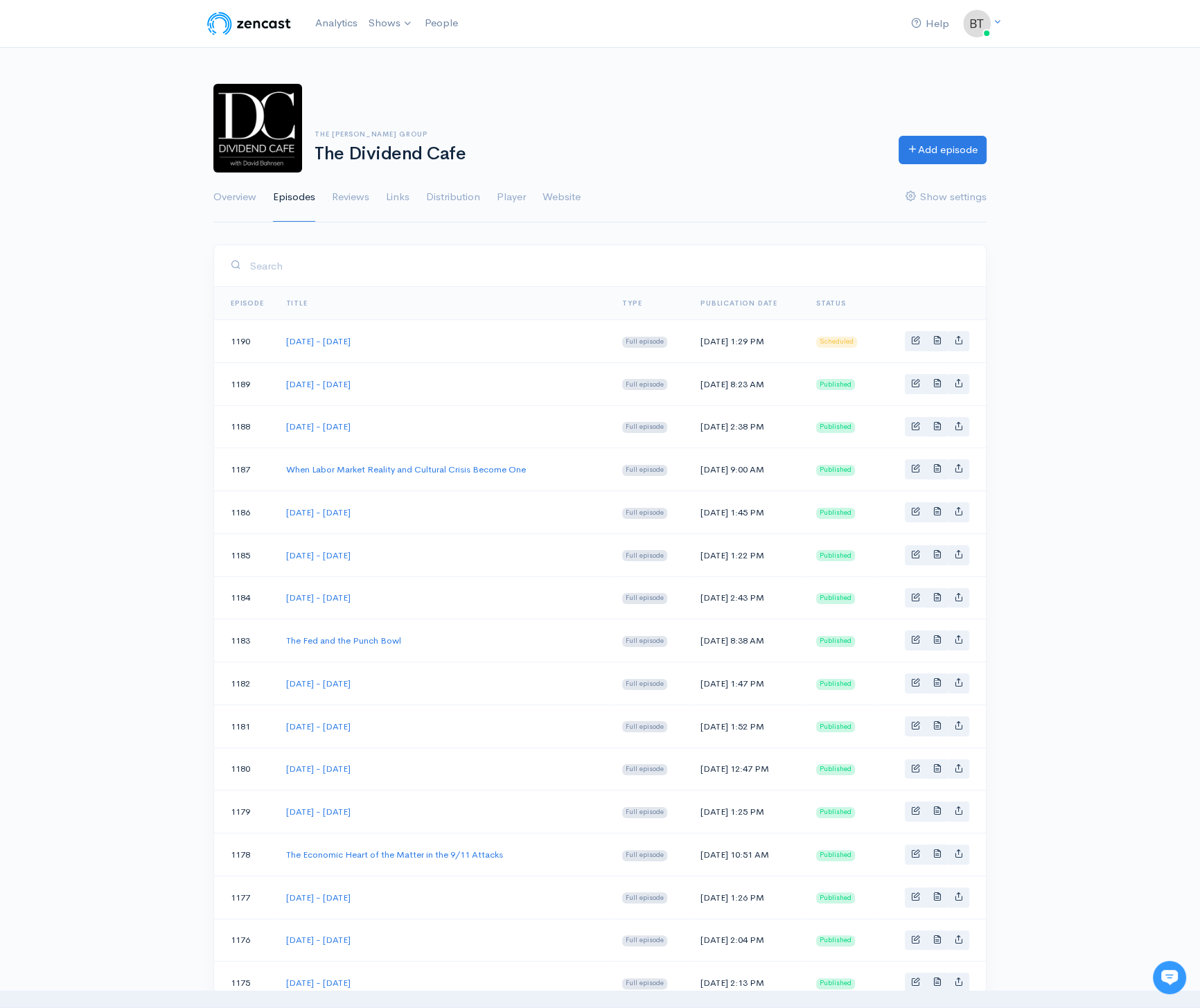
click at [97, 94] on div "The Bahnsen Group The Dividend Cafe Add episode Overview Episodes Reviews Links…" at bounding box center [600, 145] width 1200 height 156
